Goal: Book appointment/travel/reservation

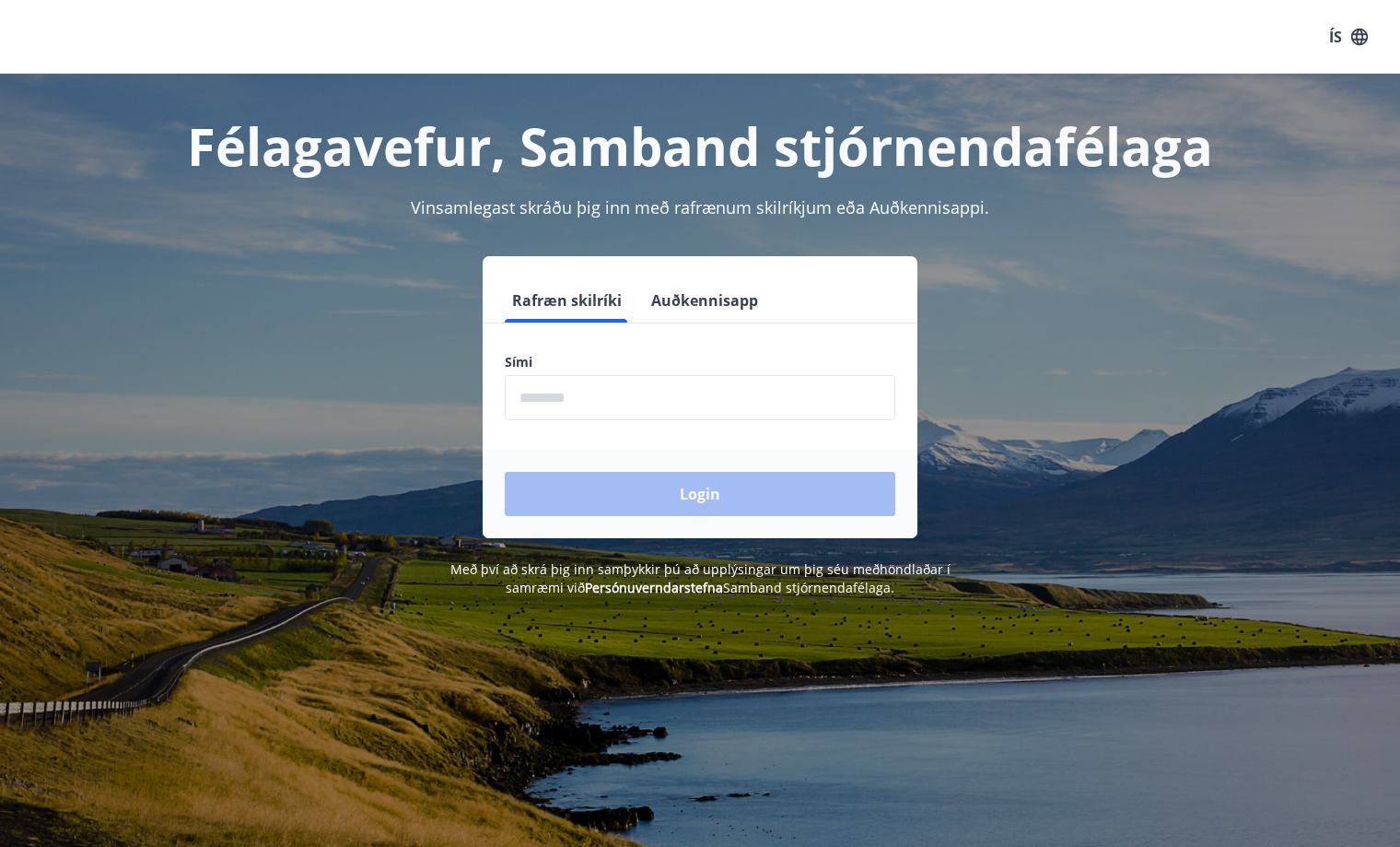
click at [572, 394] on input "phone" at bounding box center [700, 397] width 390 height 45
type input "********"
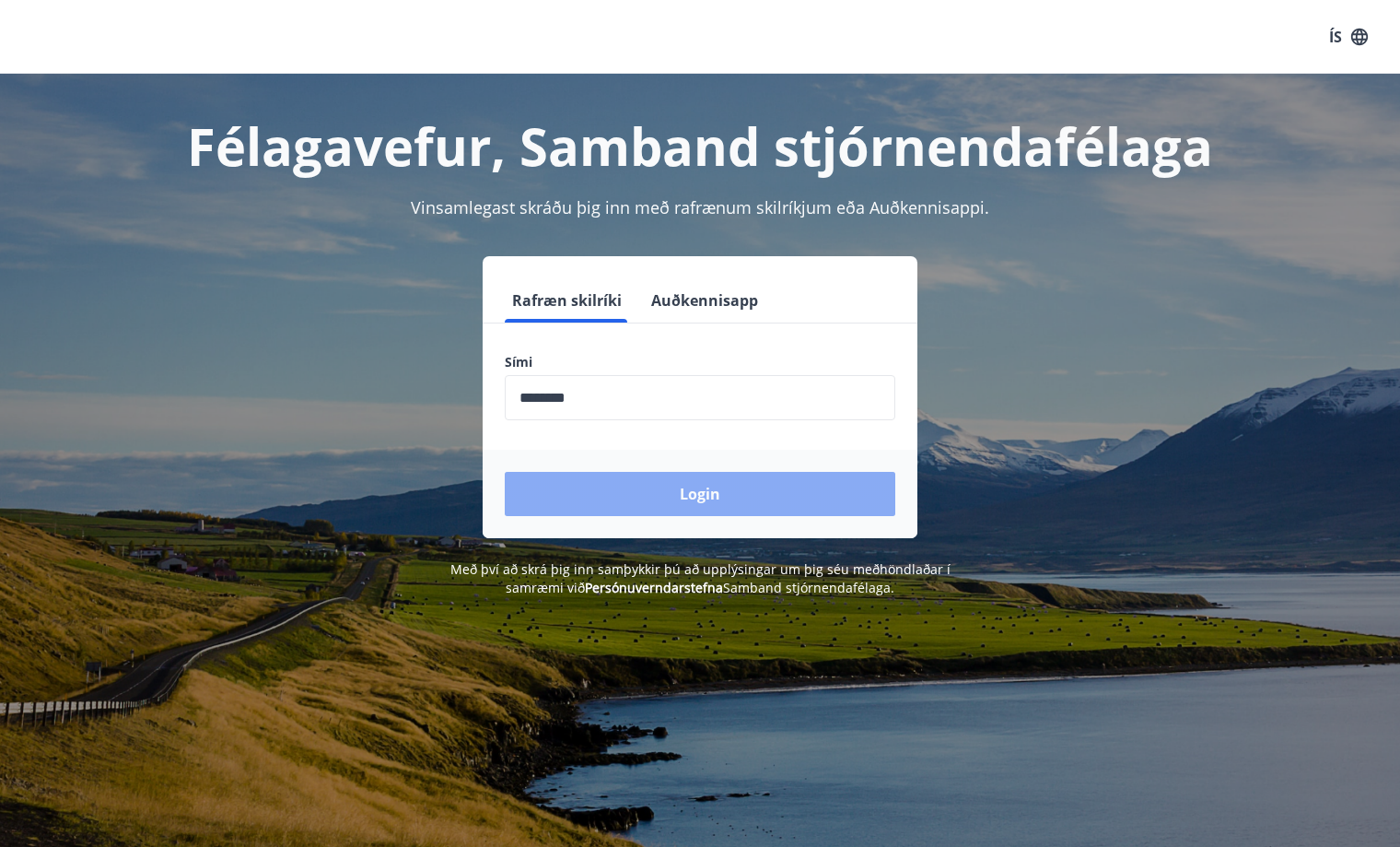
click at [699, 489] on button "Login" at bounding box center [700, 494] width 390 height 44
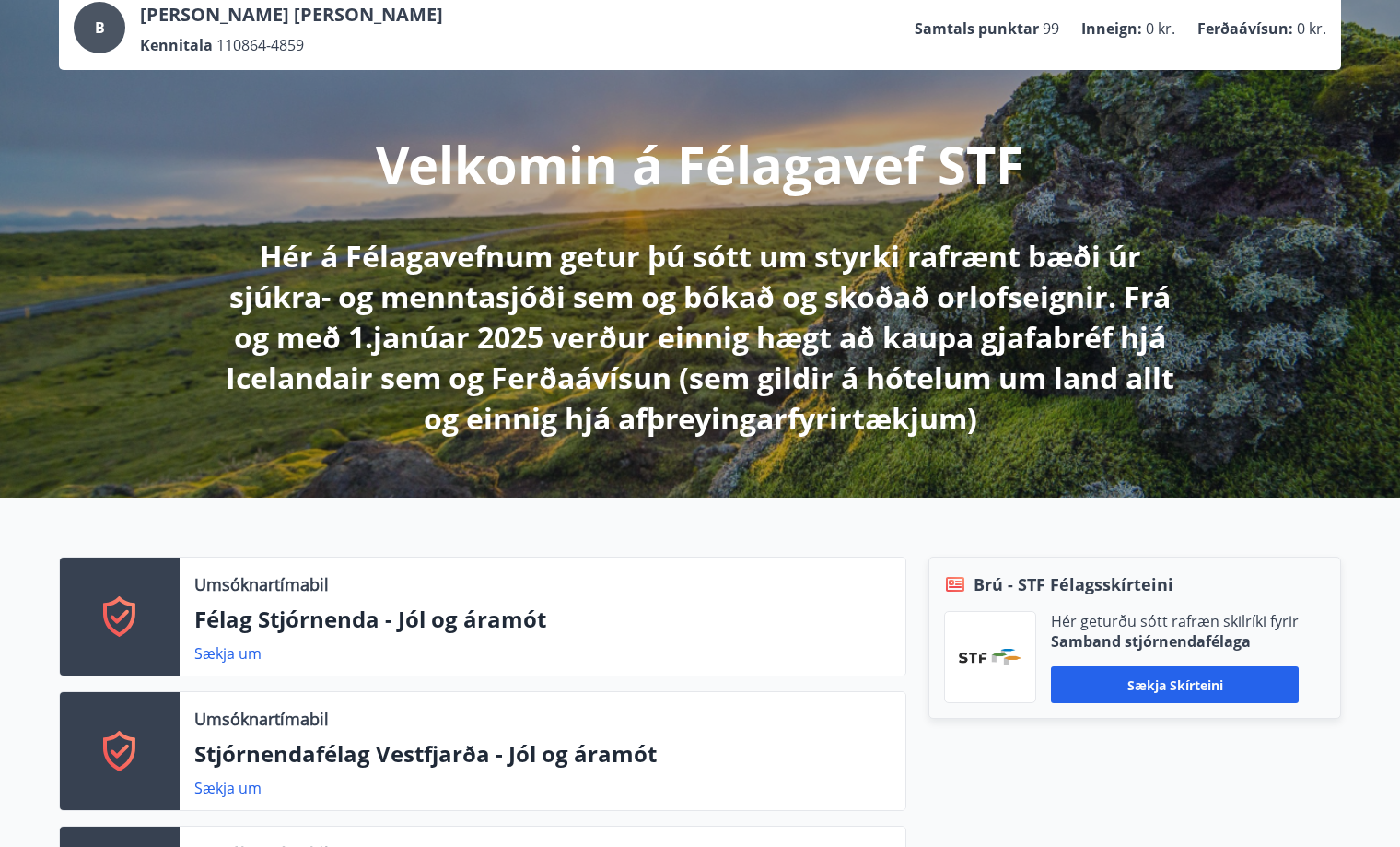
scroll to position [369, 0]
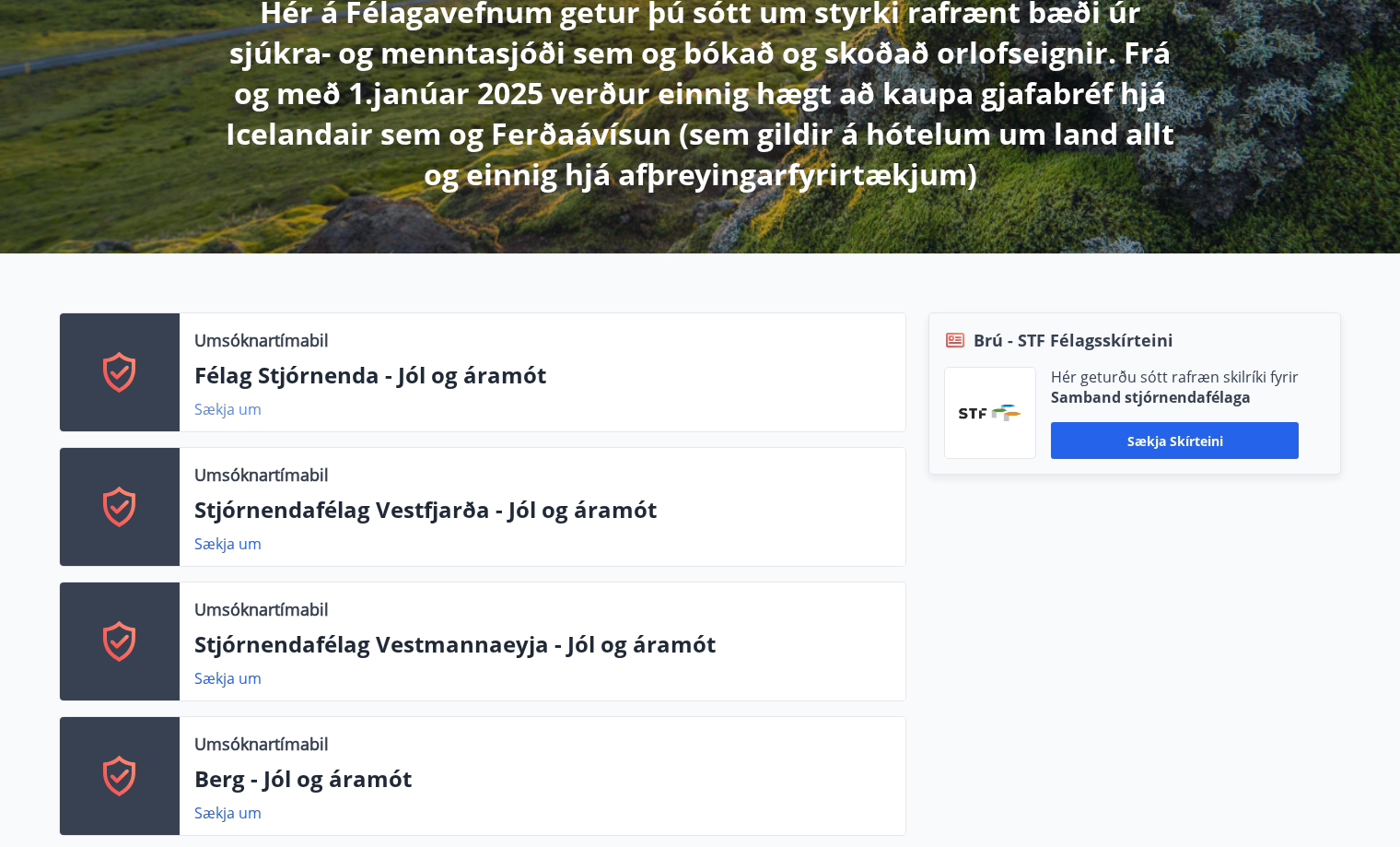
click at [233, 411] on link "Sækja um" at bounding box center [229, 409] width 67 height 20
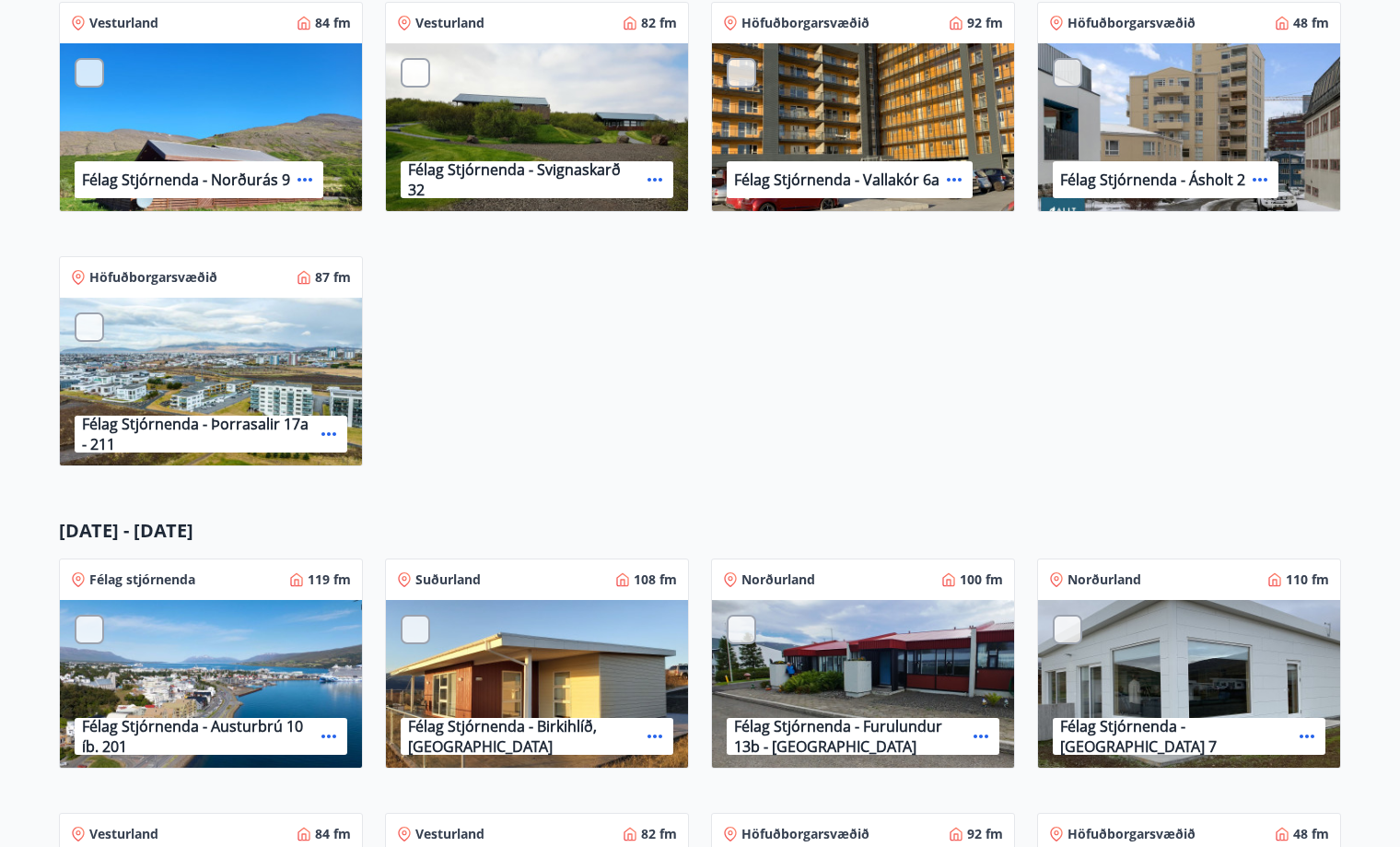
scroll to position [737, 0]
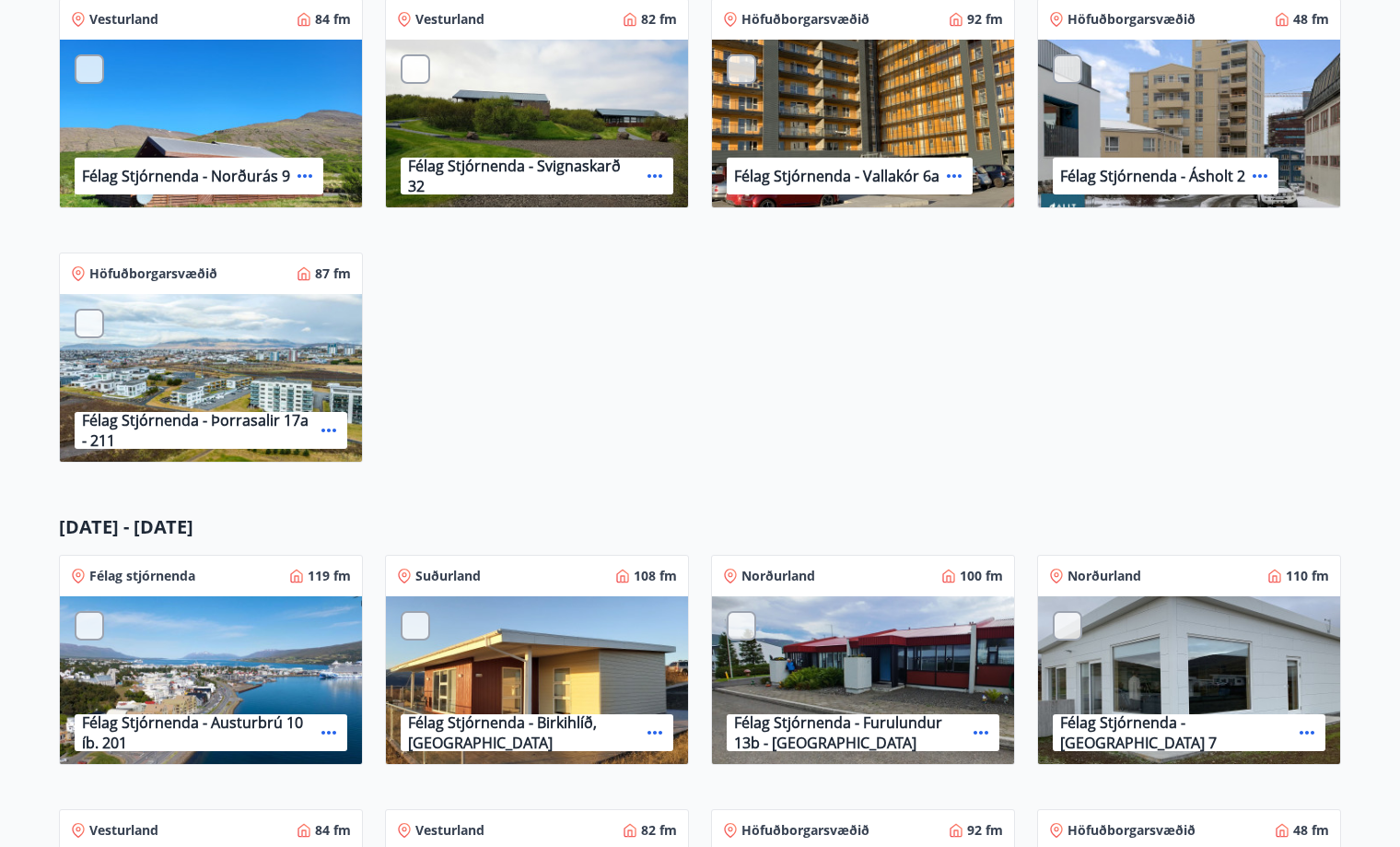
click at [573, 173] on p "Félag Stjórnenda - Svignaskarð 32" at bounding box center [524, 176] width 232 height 41
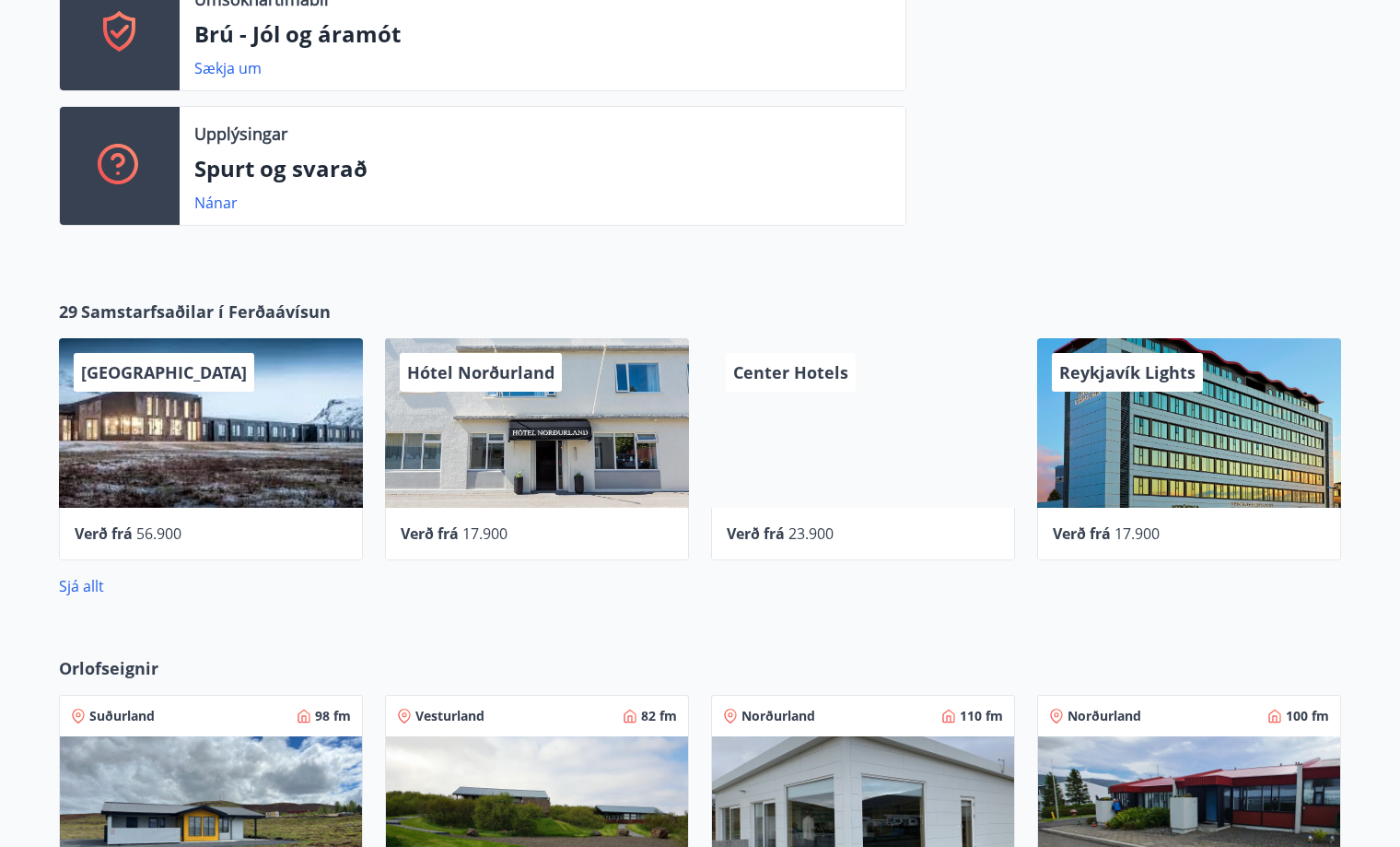
scroll to position [1936, 0]
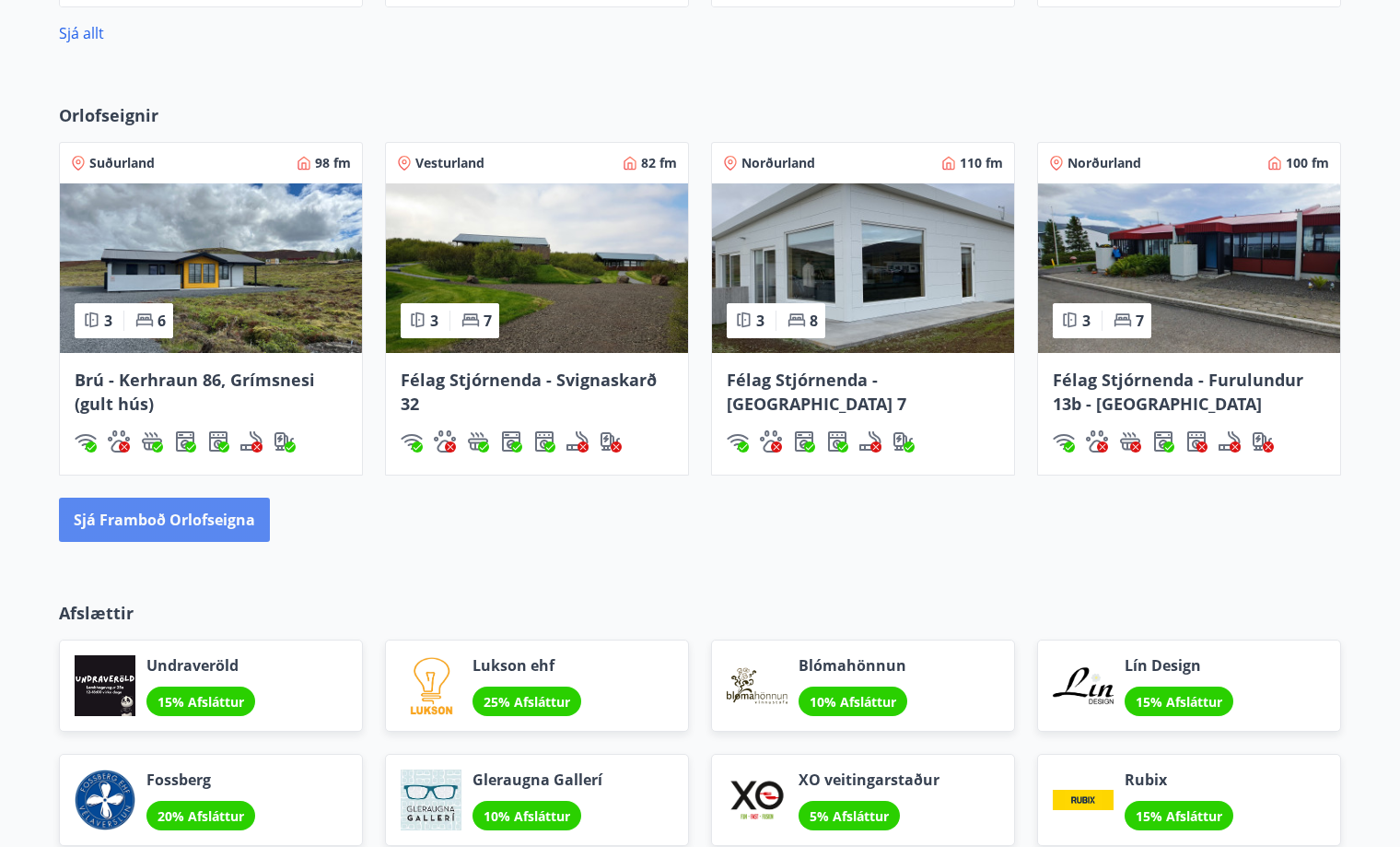
click at [131, 516] on button "Sjá framboð orlofseigna" at bounding box center [164, 520] width 211 height 44
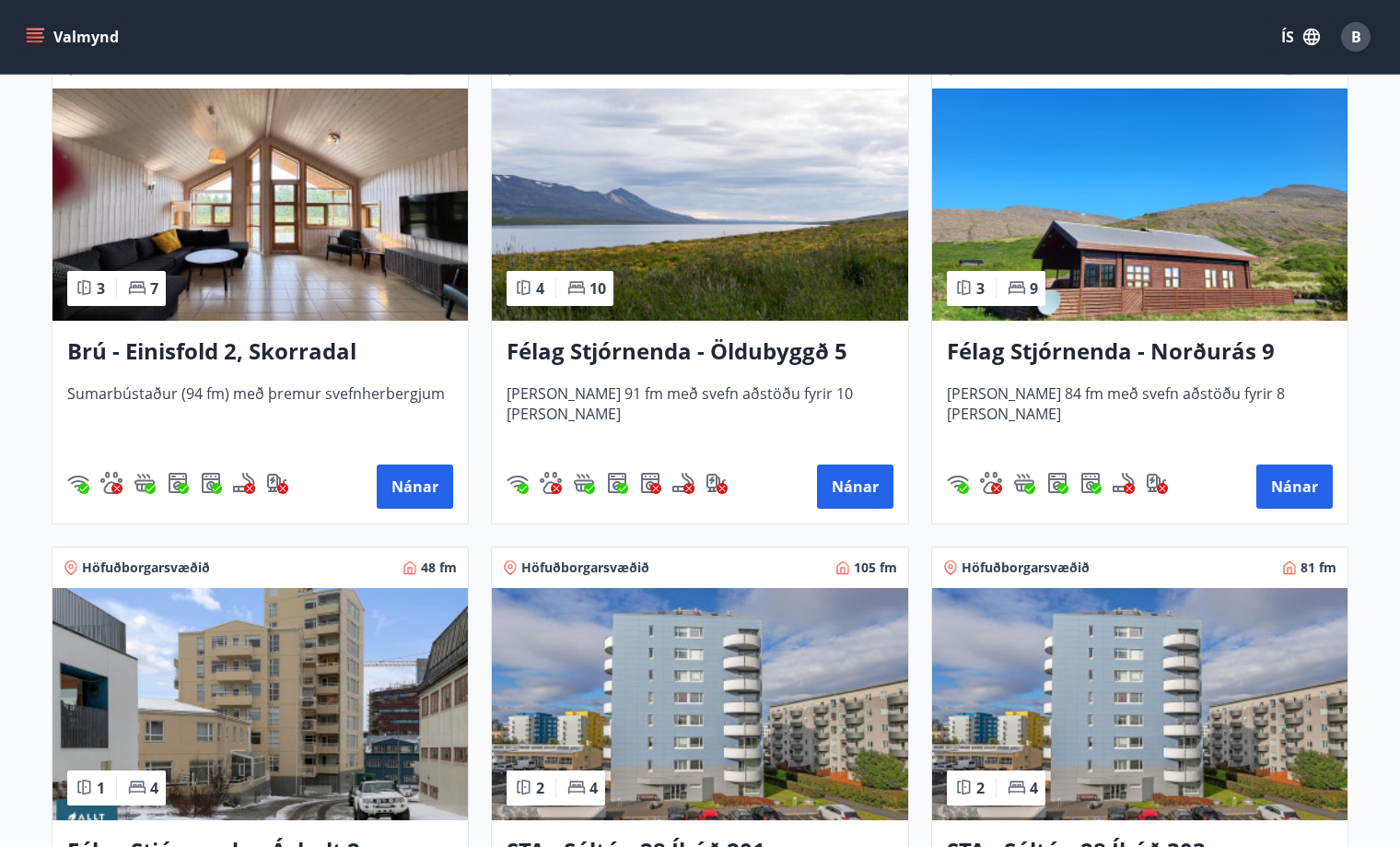
scroll to position [1198, 0]
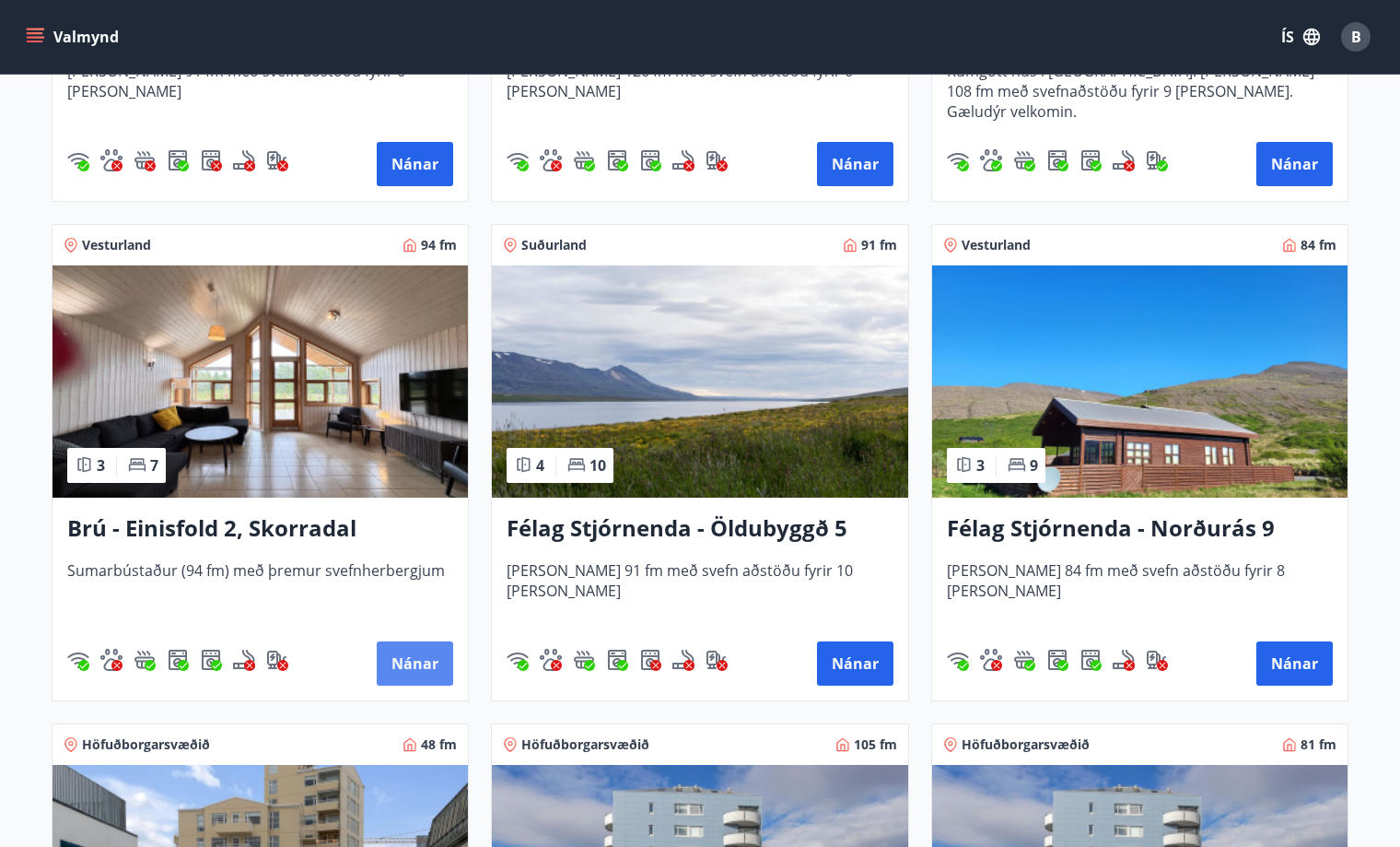
click at [423, 661] on button "Nánar" at bounding box center [415, 664] width 76 height 44
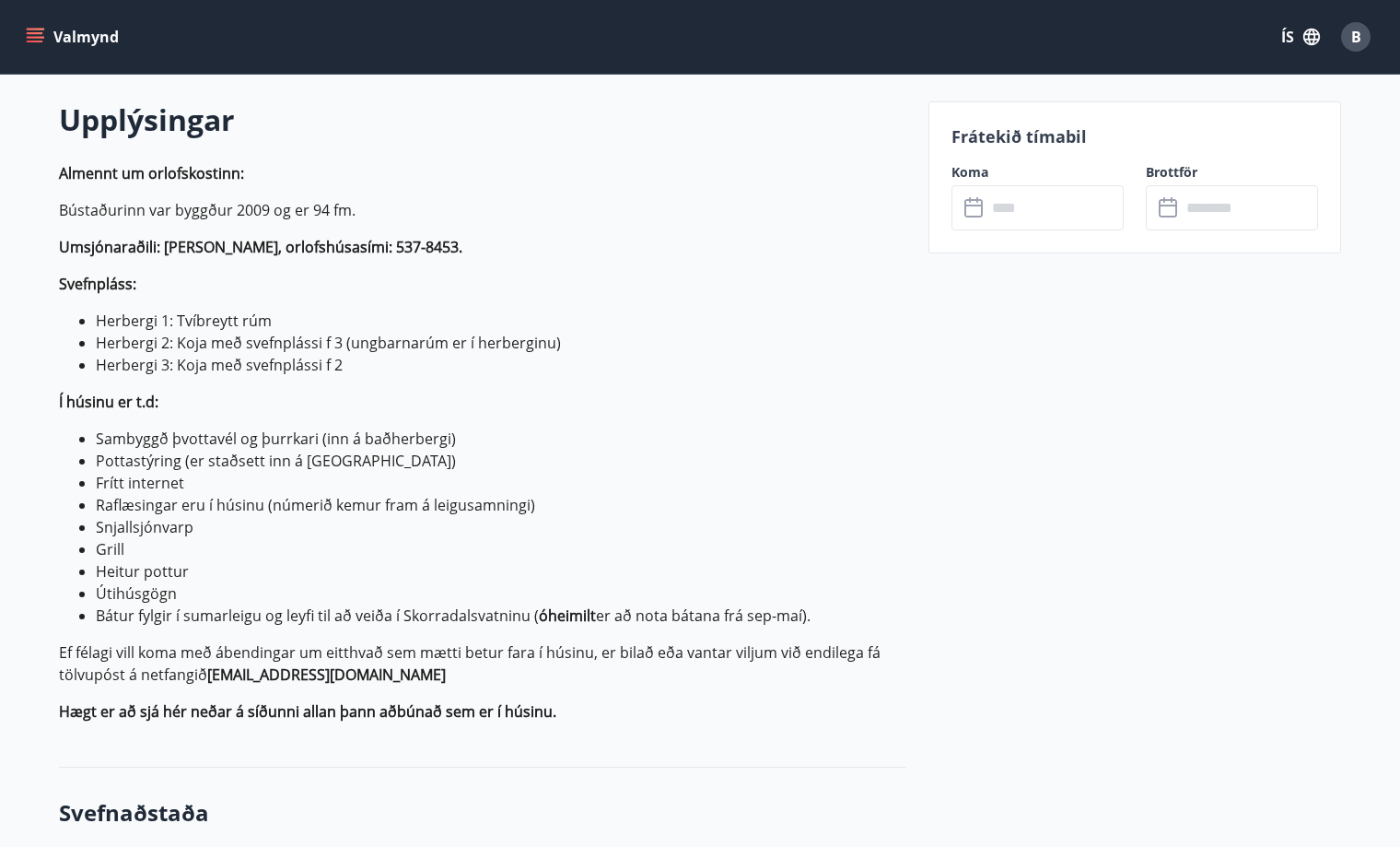
scroll to position [264, 0]
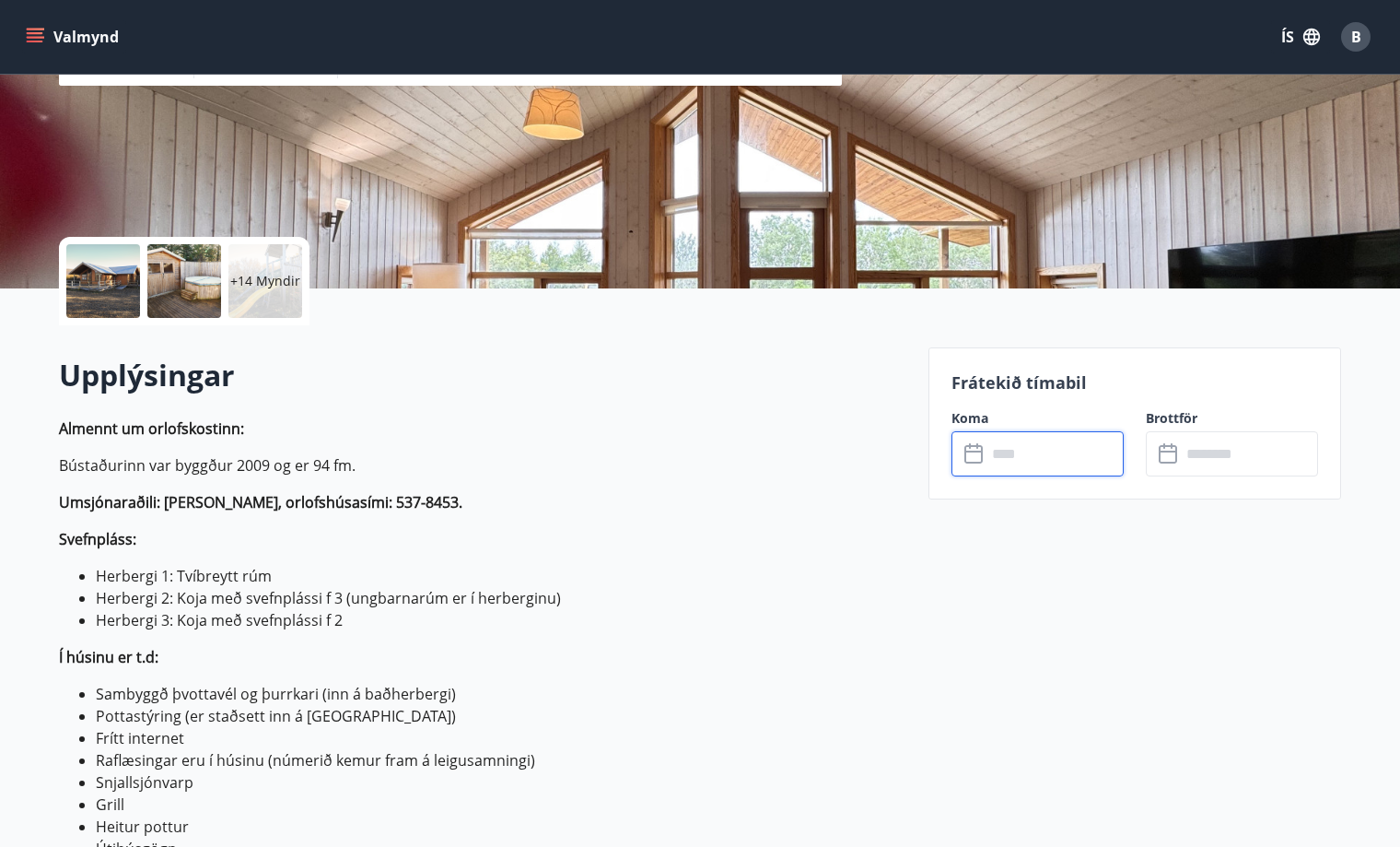
click at [1028, 464] on input "text" at bounding box center [1055, 453] width 137 height 45
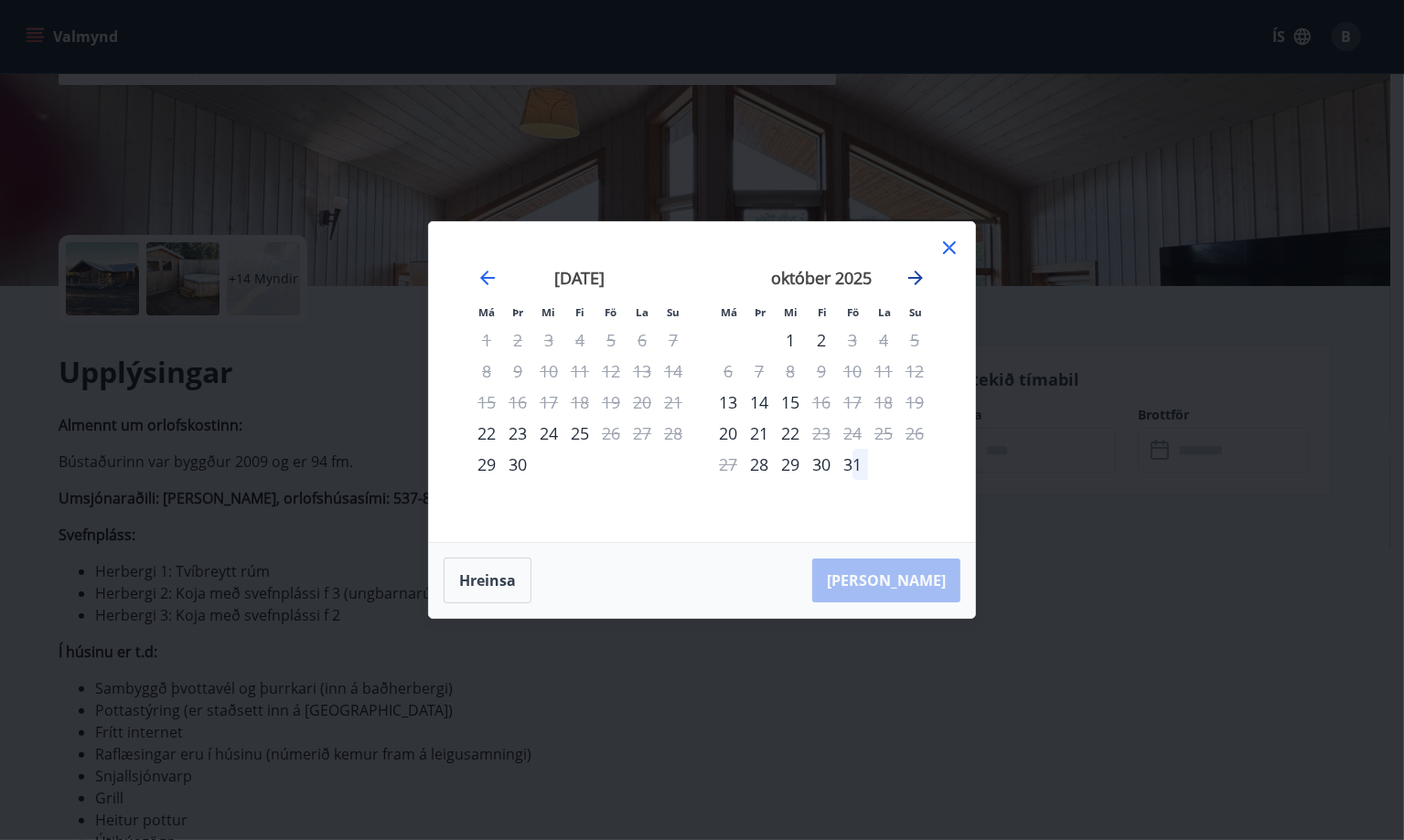
click at [911, 277] on icon "Move forward to switch to the next month." at bounding box center [915, 277] width 14 height 14
click at [922, 277] on icon "Move forward to switch to the next month." at bounding box center [915, 277] width 14 height 14
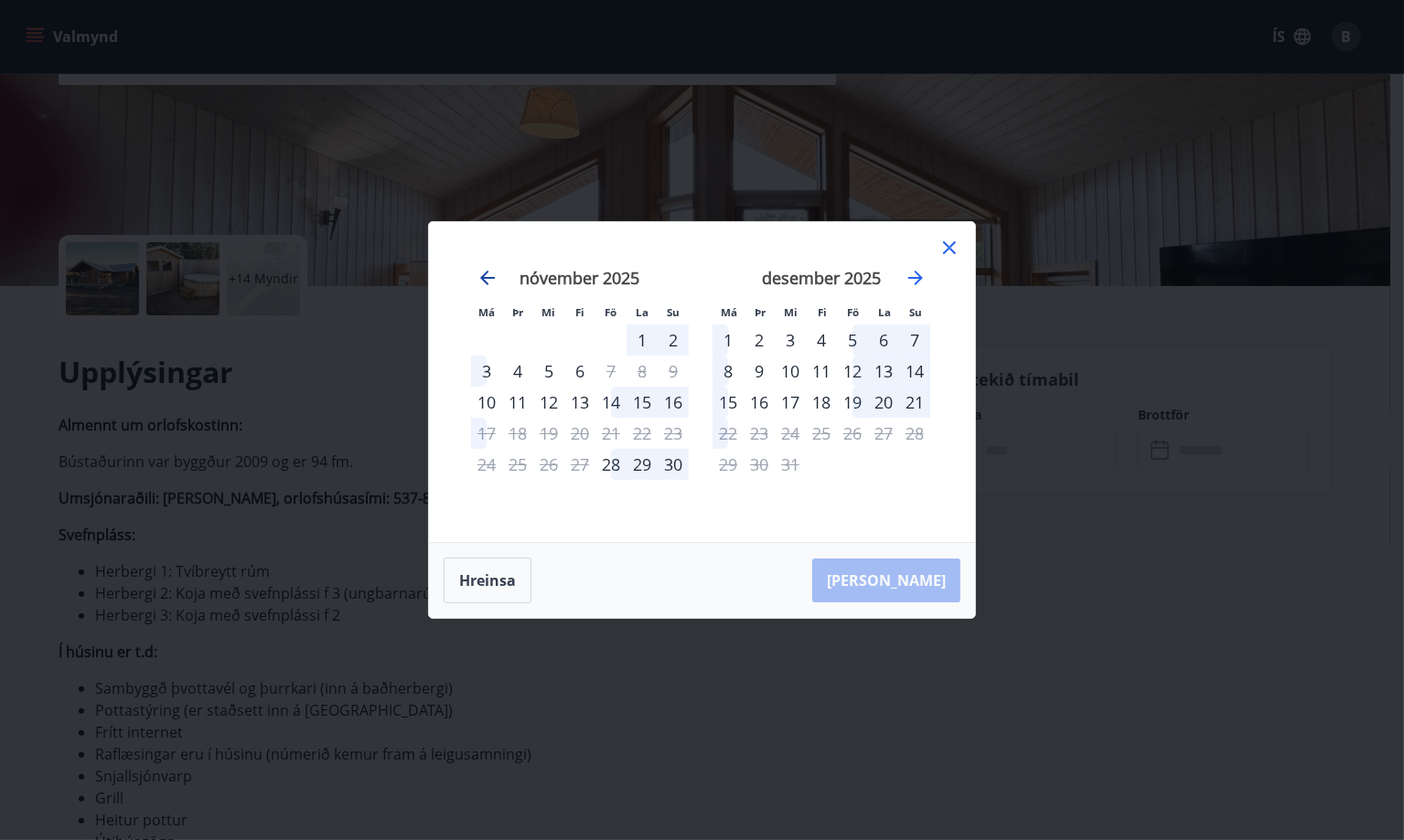
click at [487, 277] on icon "Move backward to switch to the previous month." at bounding box center [487, 277] width 14 height 14
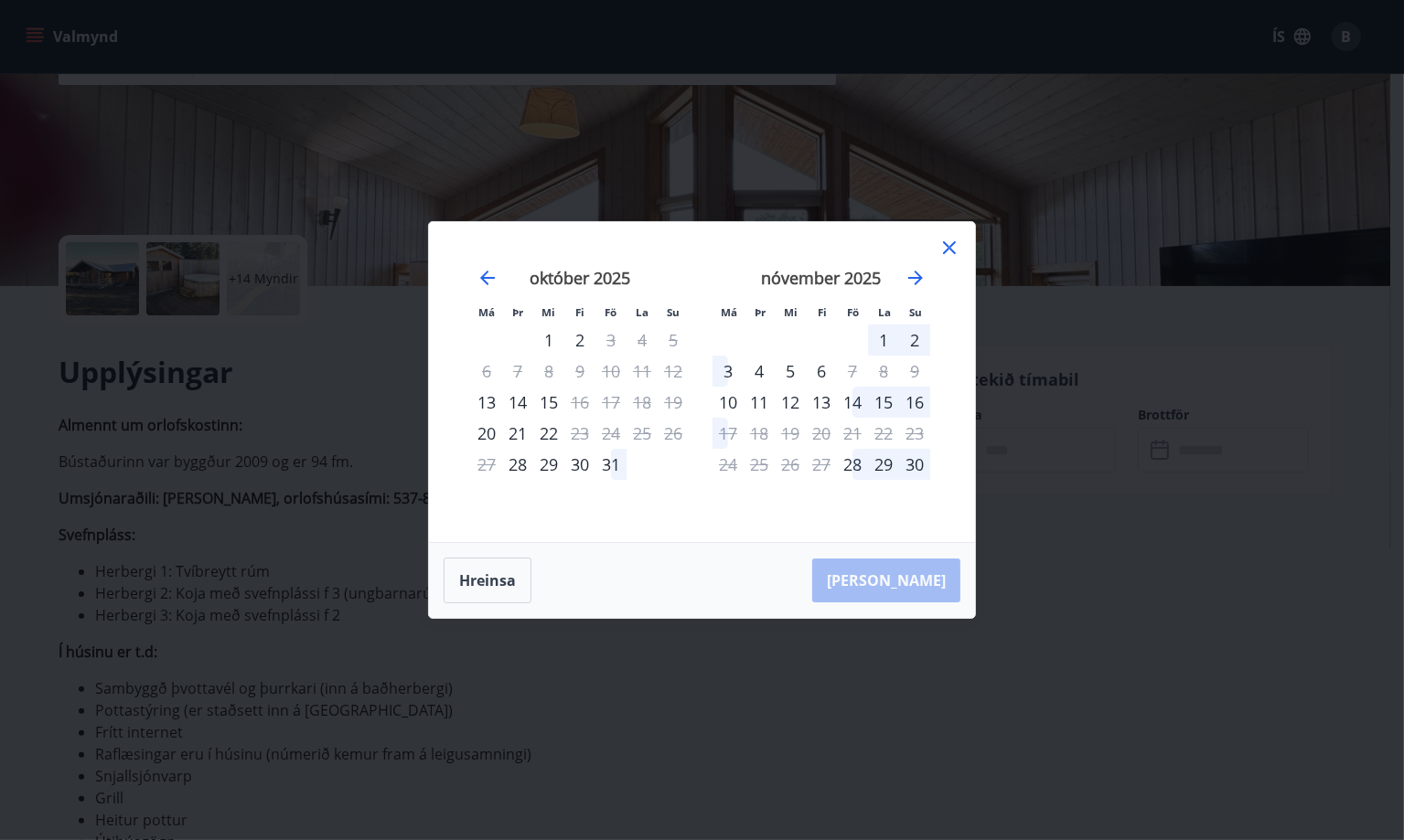
click at [948, 245] on icon at bounding box center [948, 247] width 22 height 22
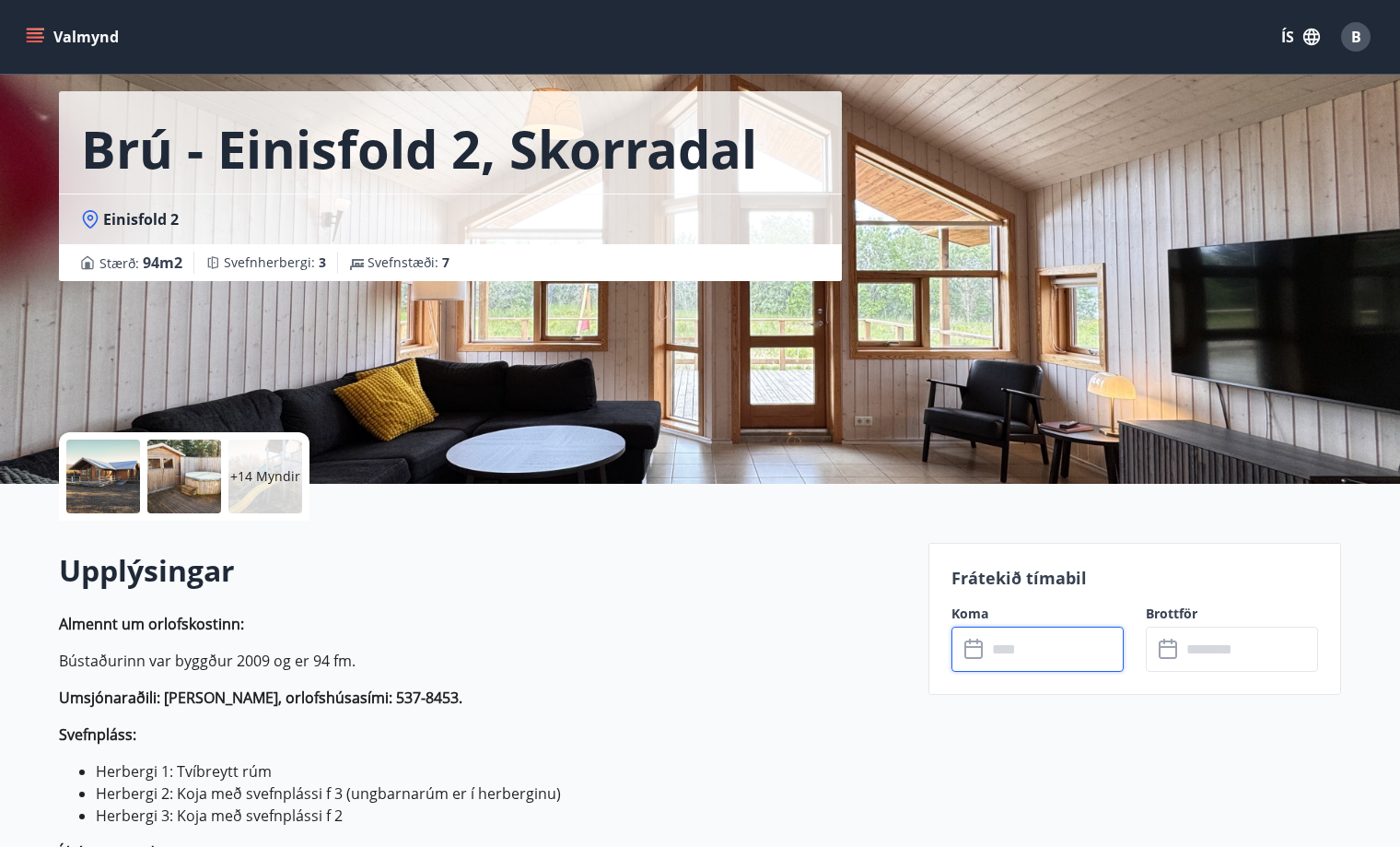
scroll to position [0, 0]
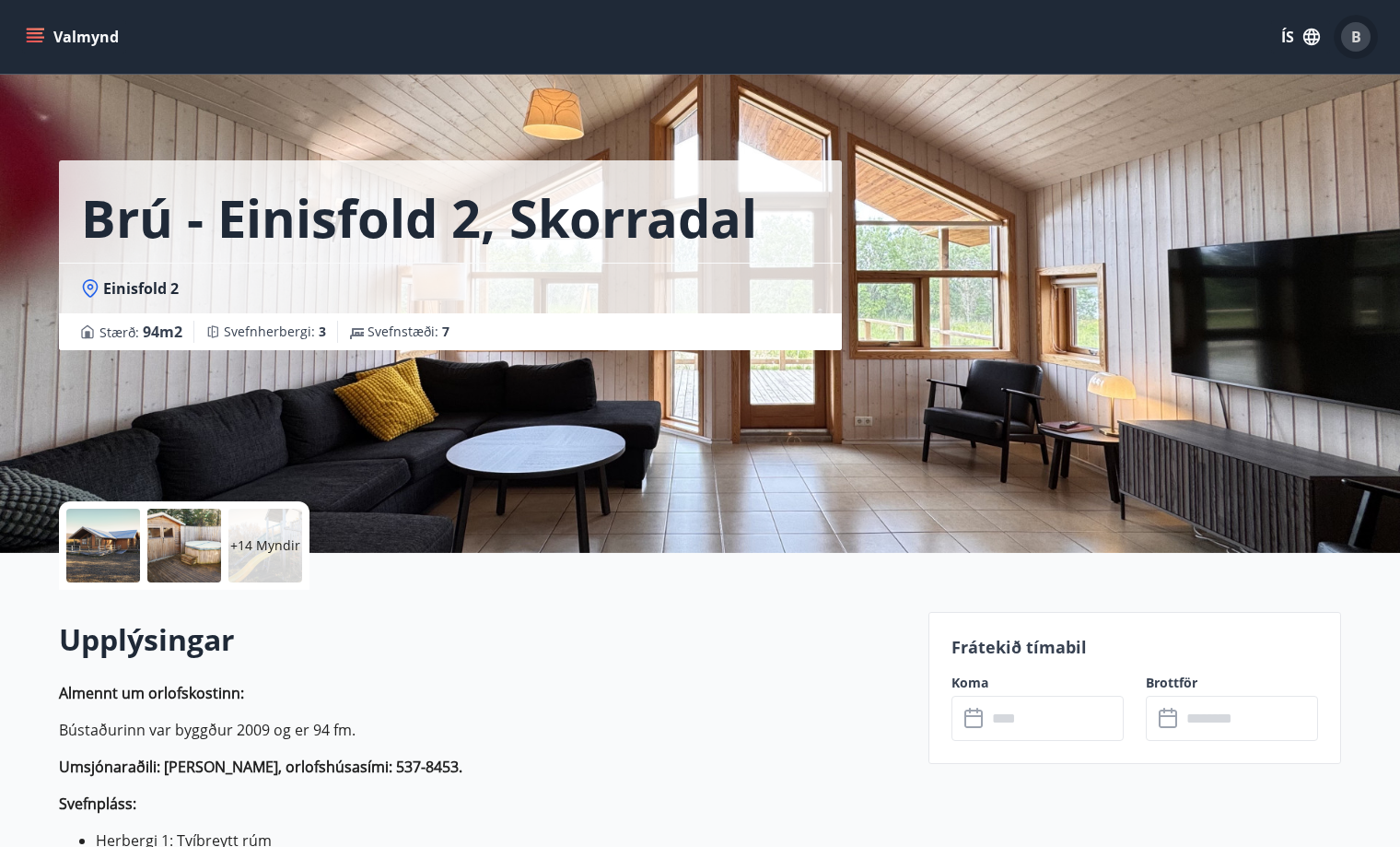
click at [1356, 38] on span "B" at bounding box center [1357, 37] width 11 height 20
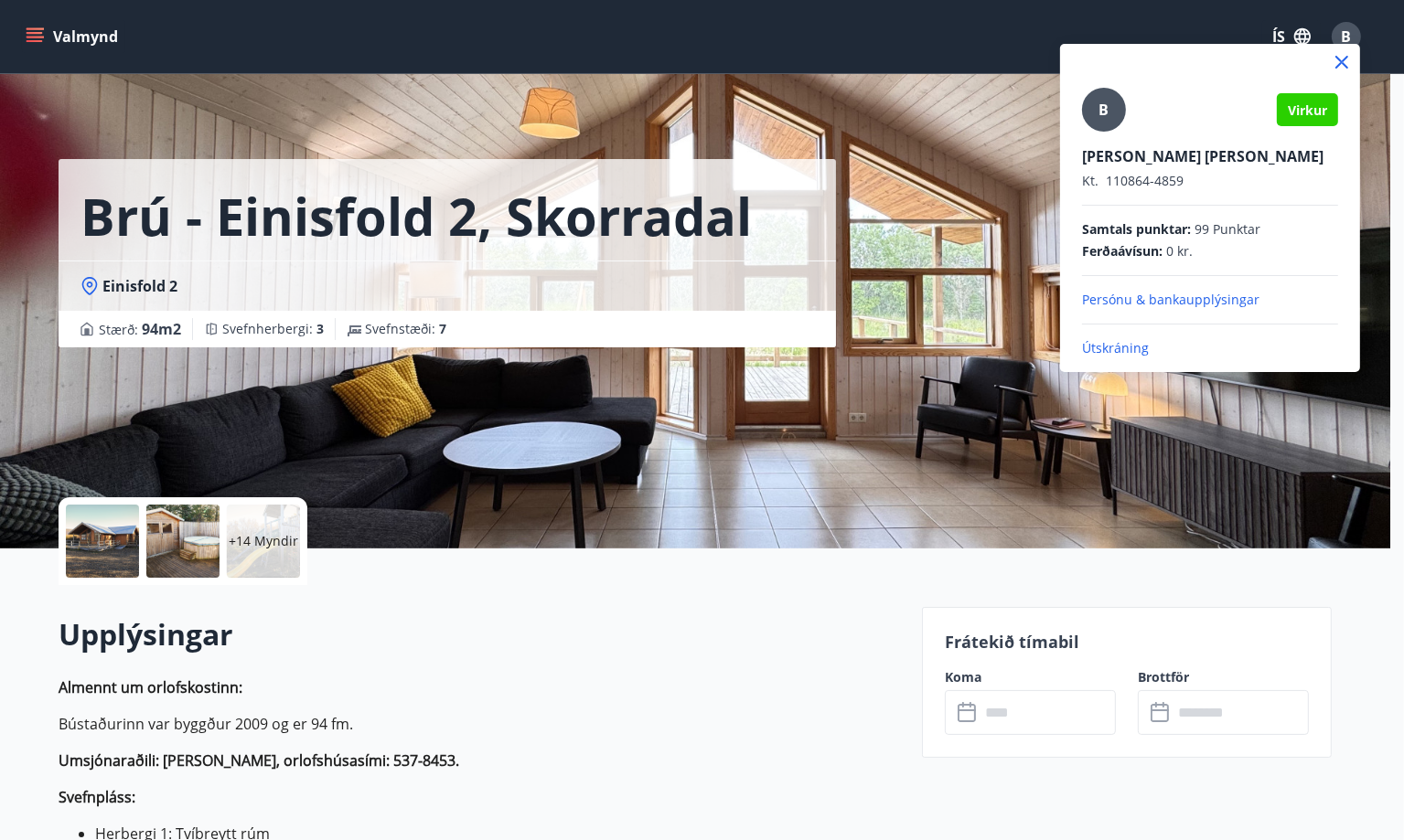
drag, startPoint x: 729, startPoint y: 518, endPoint x: 731, endPoint y: 532, distance: 14.1
click at [730, 528] on div at bounding box center [702, 420] width 1404 height 840
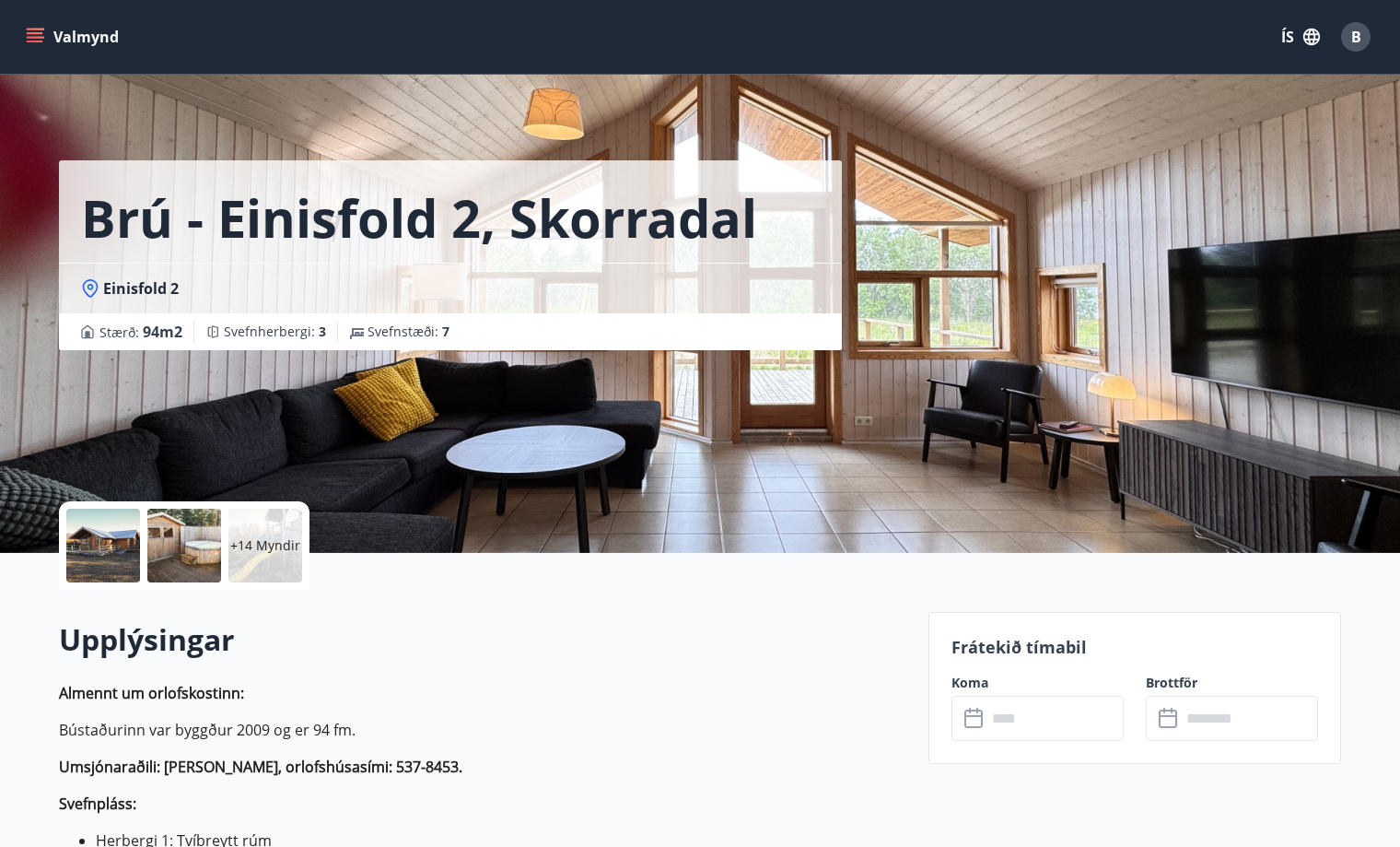
click at [1363, 39] on div "B" at bounding box center [1356, 37] width 30 height 30
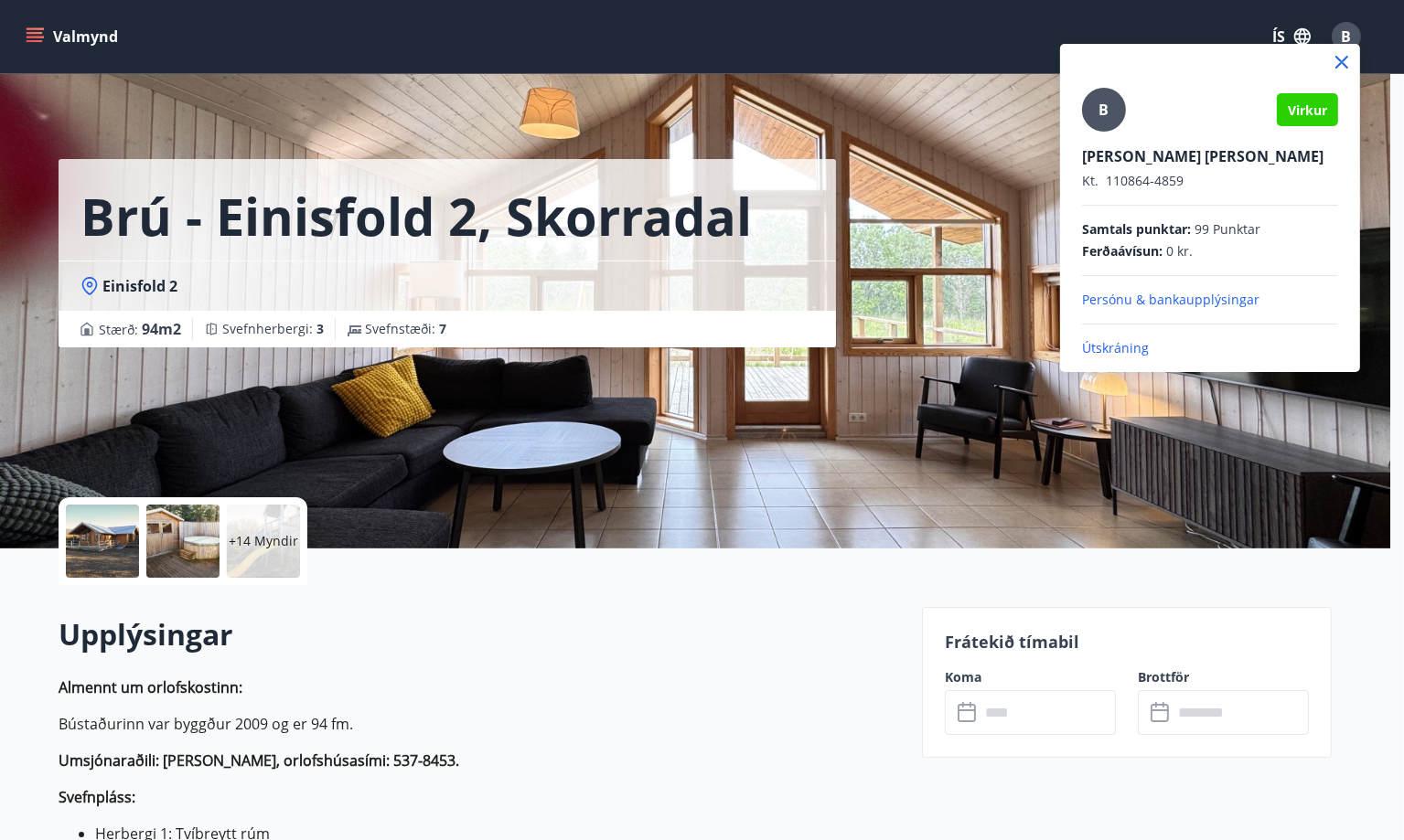
click at [1116, 344] on p "Útskráning" at bounding box center [1210, 347] width 256 height 18
click at [1100, 337] on div "B Virkur [PERSON_NAME] [PERSON_NAME]. 110864-4859 Samtals punktar : 99 Punktar …" at bounding box center [1210, 223] width 256 height 270
